Goal: Information Seeking & Learning: Learn about a topic

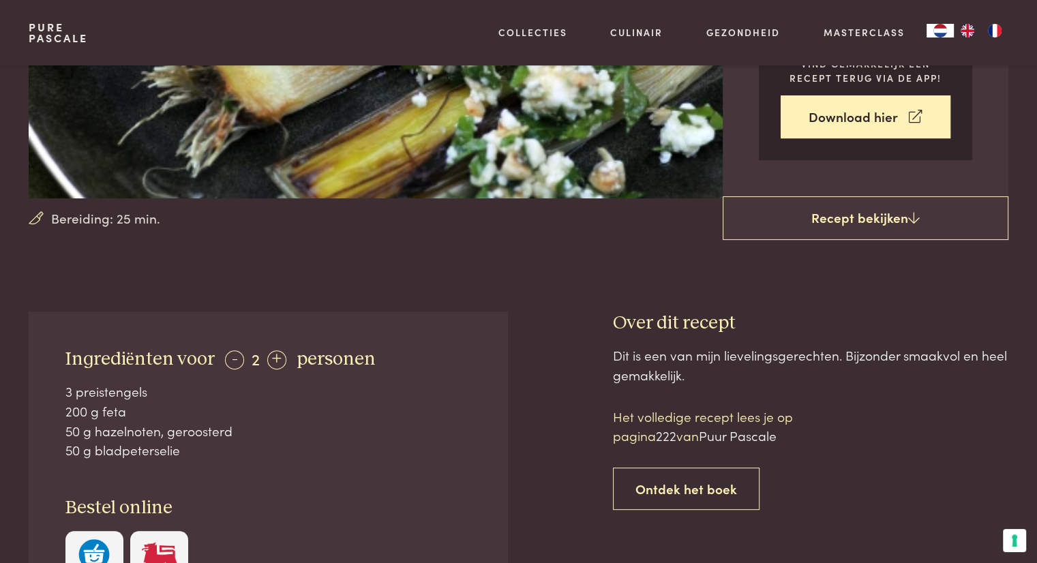
scroll to position [308, 0]
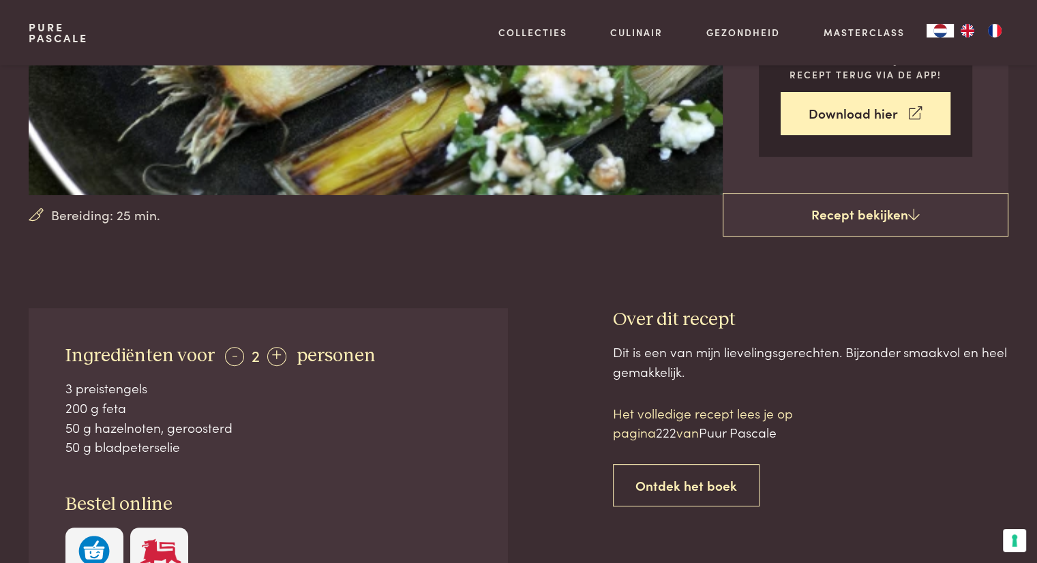
drag, startPoint x: 1040, startPoint y: 44, endPoint x: 1047, endPoint y: 99, distance: 54.9
click at [270, 356] on div "+" at bounding box center [276, 356] width 19 height 19
click at [269, 357] on div "+" at bounding box center [277, 356] width 19 height 19
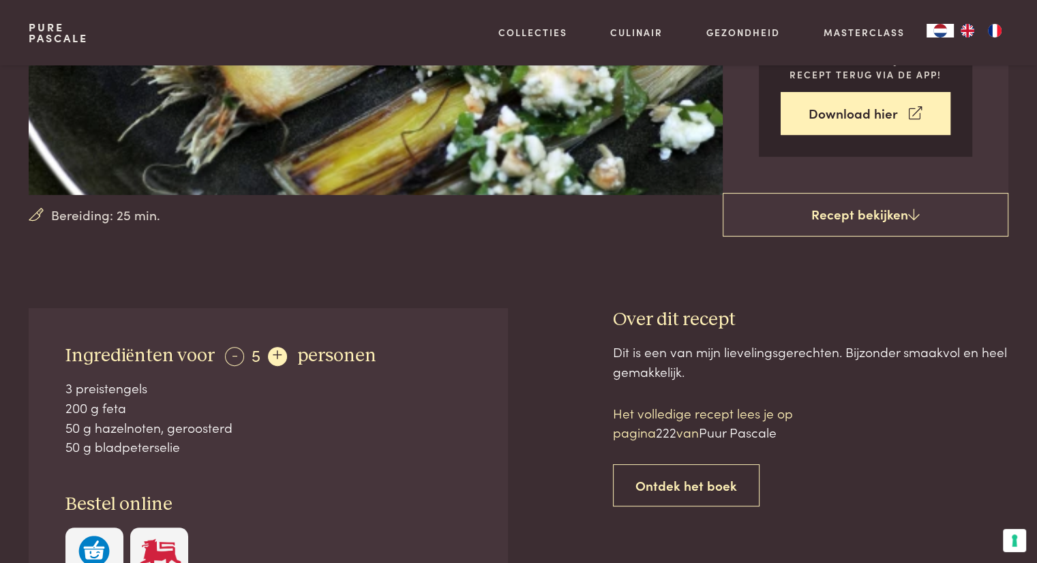
click at [269, 357] on div "+" at bounding box center [277, 356] width 19 height 19
click at [269, 357] on div "+" at bounding box center [278, 356] width 19 height 19
click at [237, 355] on div "-" at bounding box center [234, 356] width 19 height 19
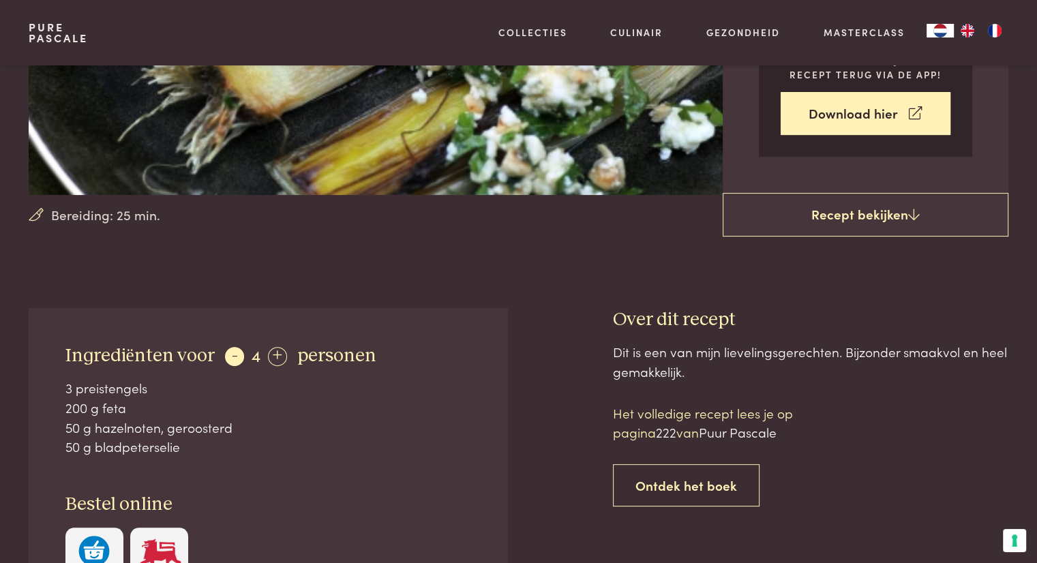
click at [232, 358] on div "-" at bounding box center [234, 356] width 19 height 19
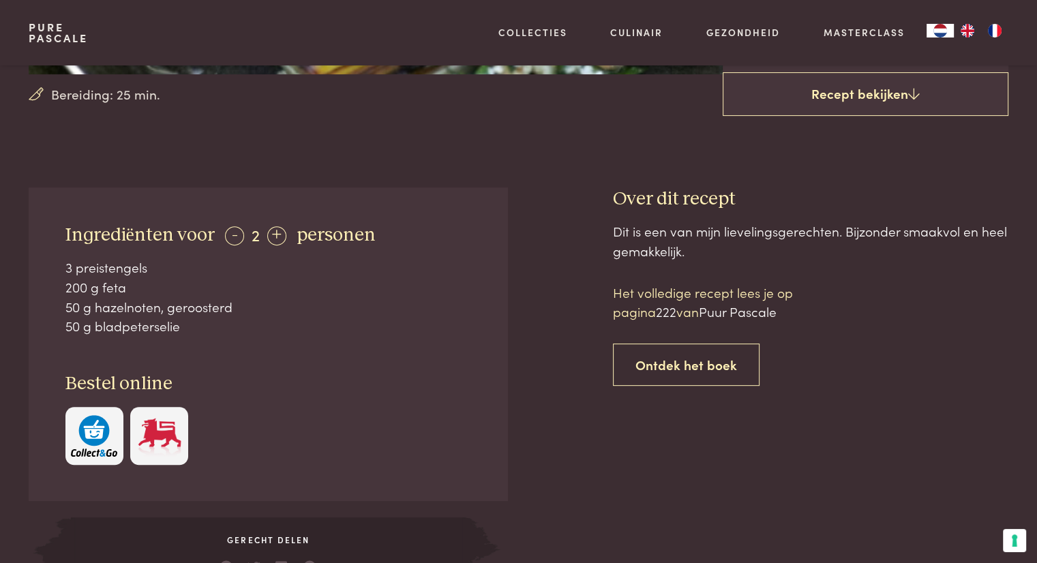
scroll to position [281, 0]
